Goal: Transaction & Acquisition: Purchase product/service

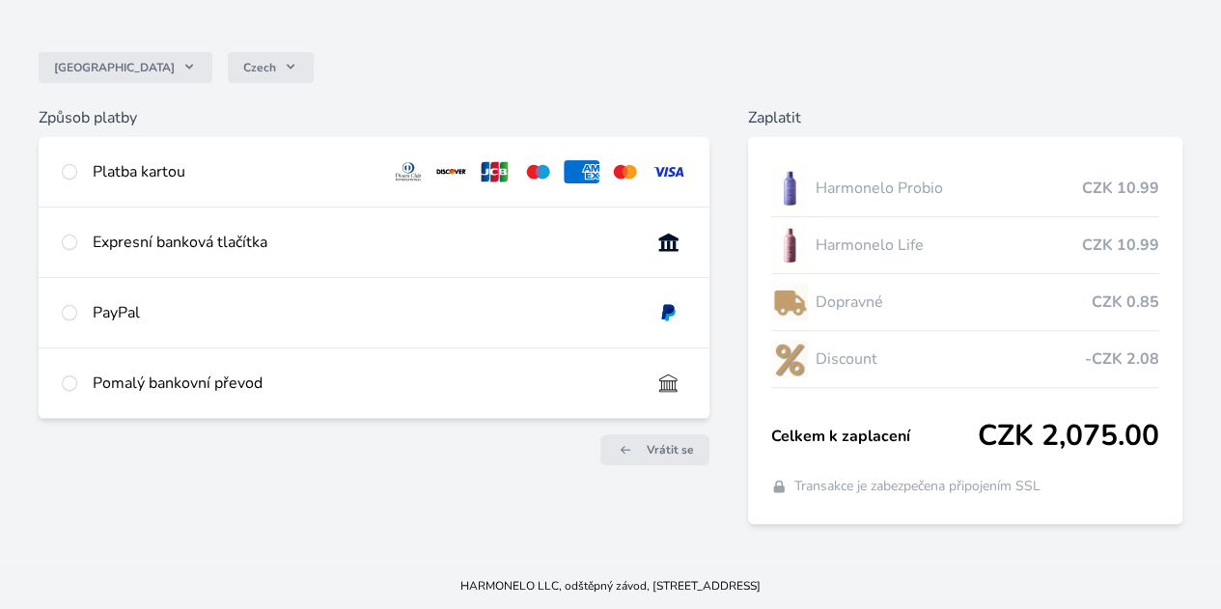
scroll to position [63, 0]
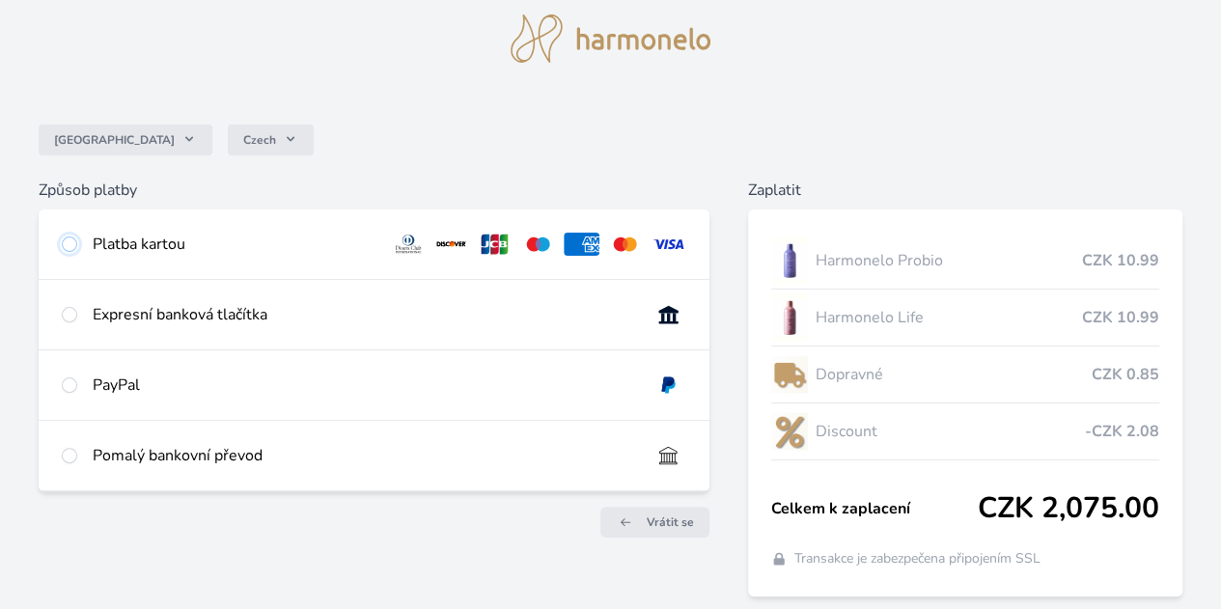
click at [77, 242] on input "radio" at bounding box center [69, 244] width 15 height 15
radio input "true"
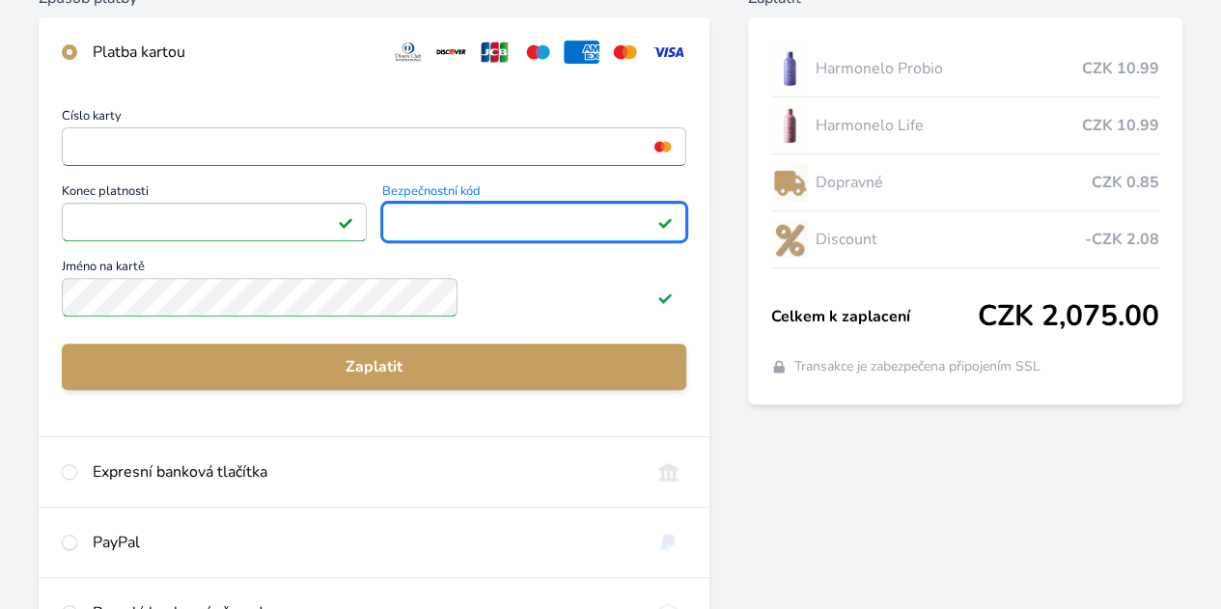
scroll to position [256, 0]
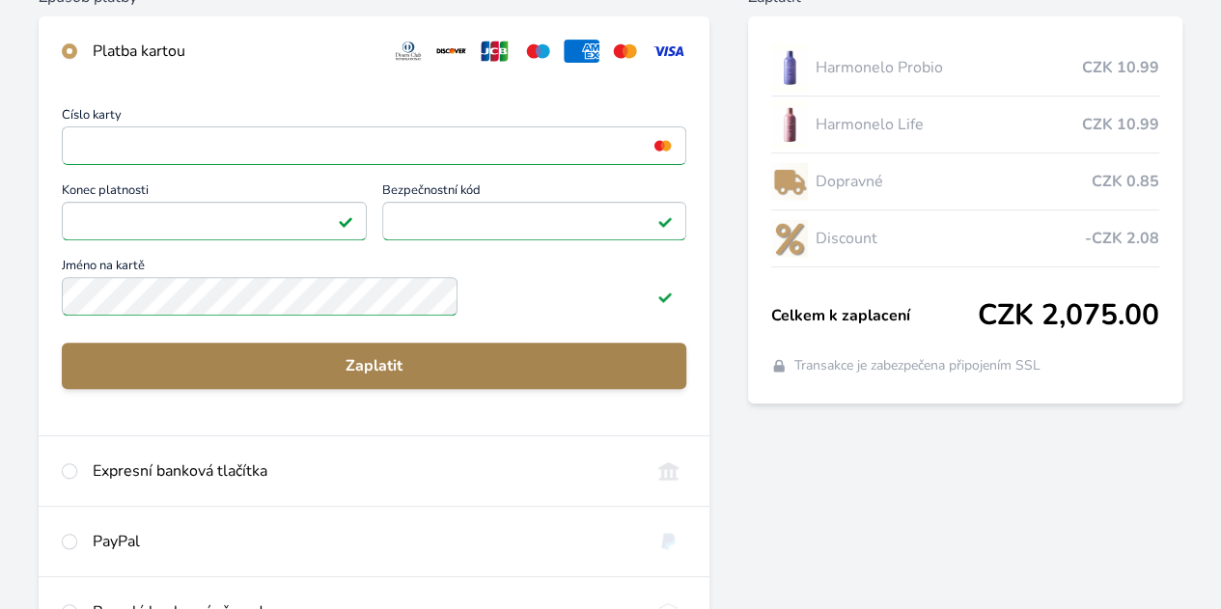
click at [472, 377] on span "Zaplatit" at bounding box center [374, 365] width 594 height 23
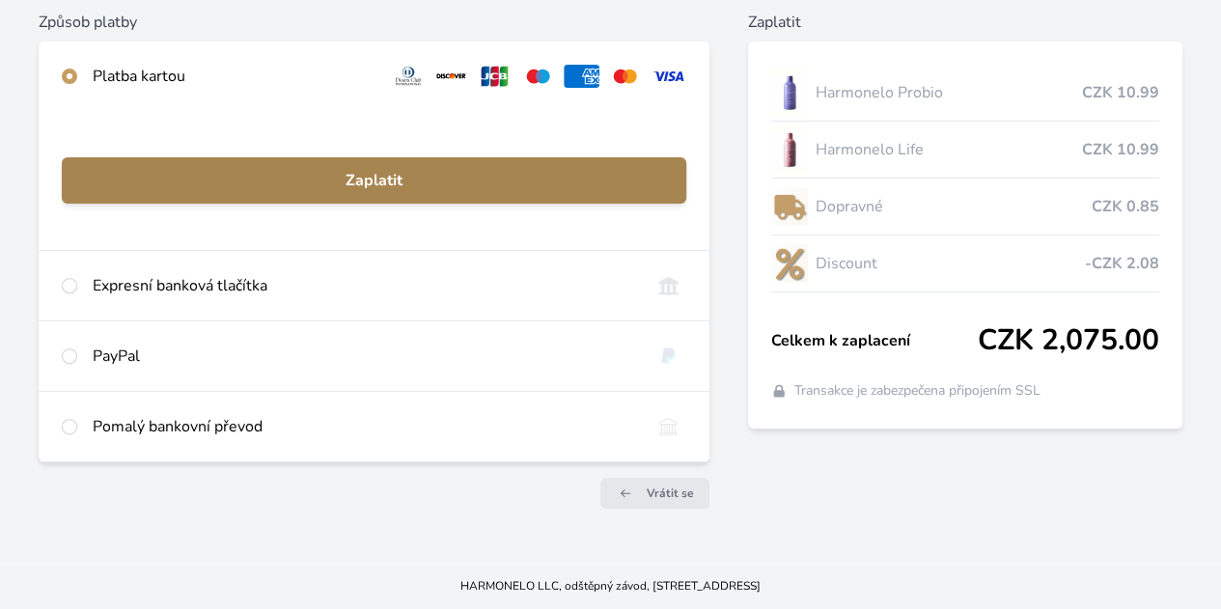
scroll to position [243, 0]
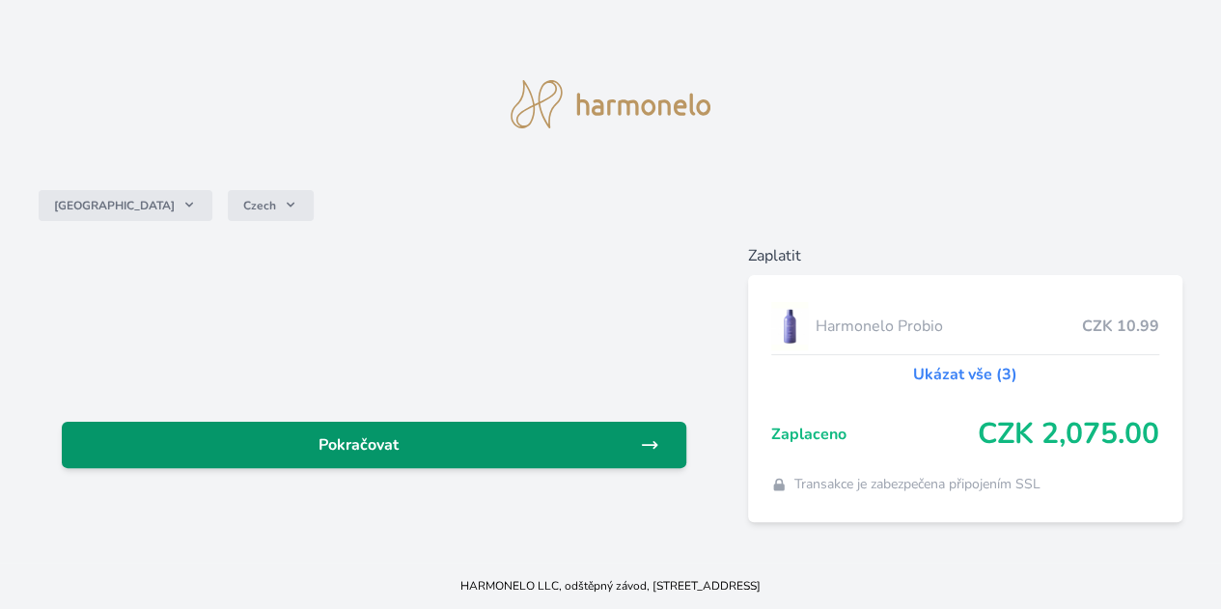
click at [450, 442] on span "Pokračovat" at bounding box center [358, 444] width 563 height 23
